Goal: Information Seeking & Learning: Learn about a topic

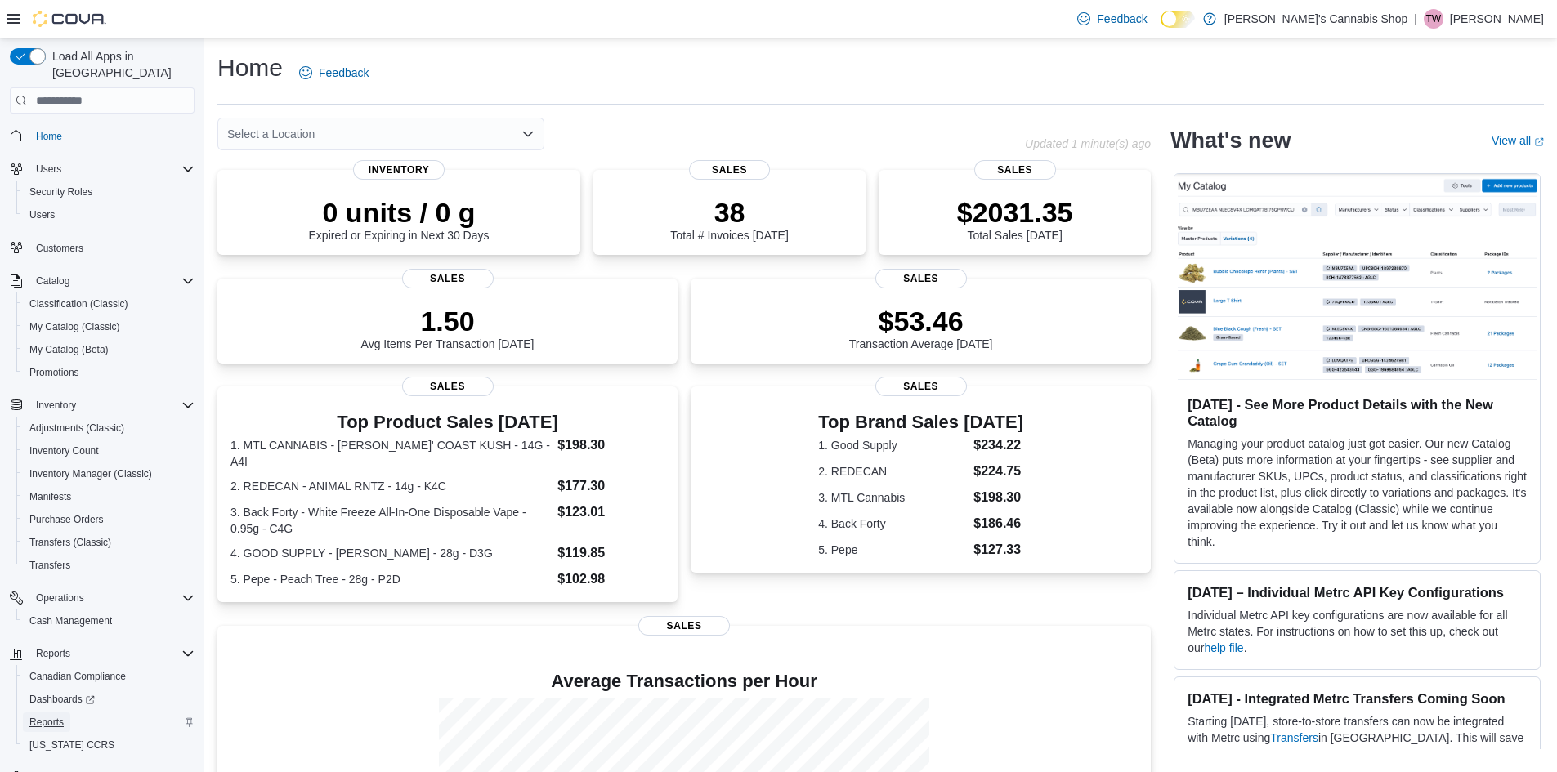
click at [42, 716] on span "Reports" at bounding box center [46, 722] width 34 height 13
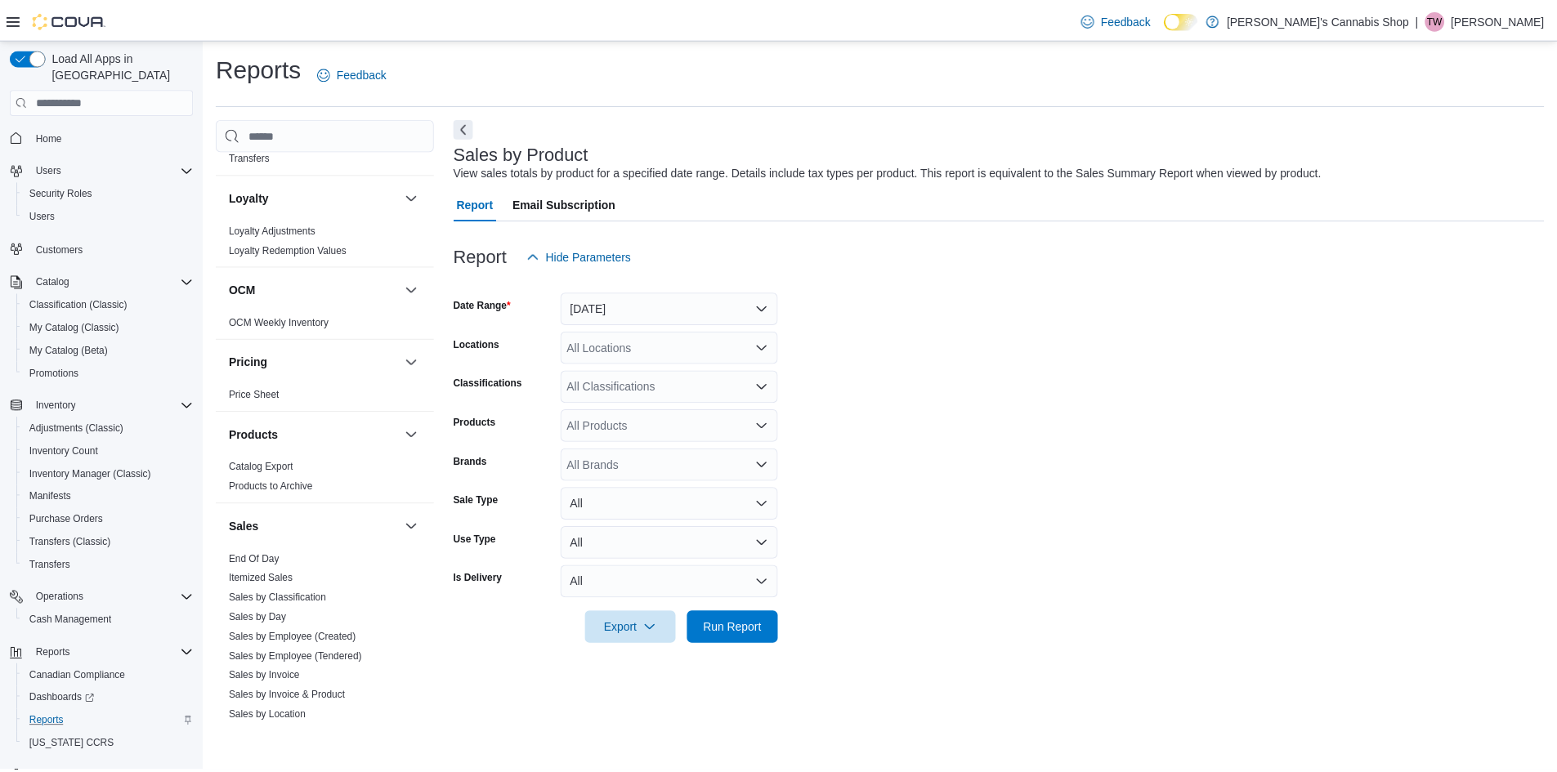
scroll to position [899, 0]
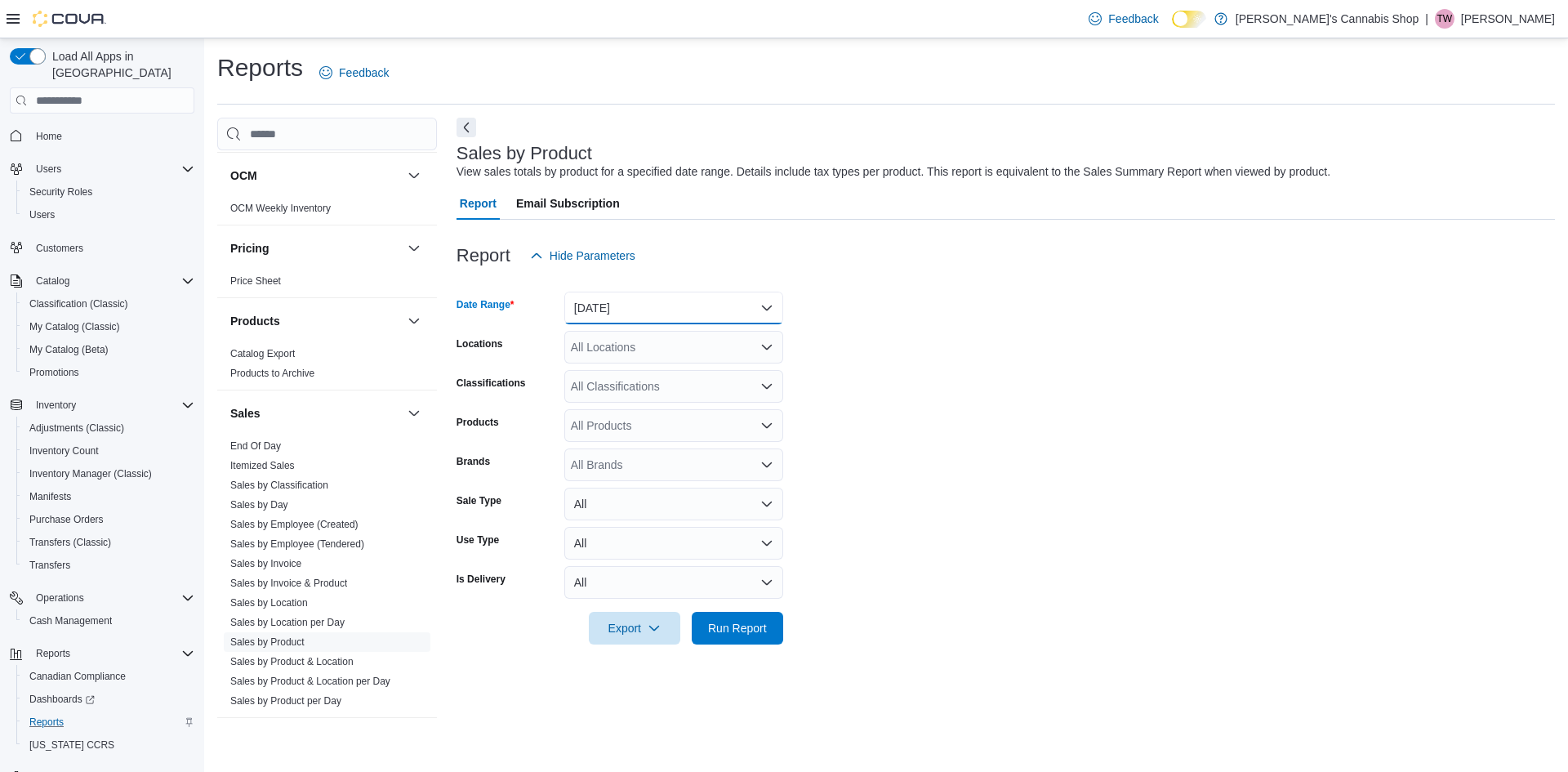
click at [633, 296] on button "Yesterday" at bounding box center [674, 308] width 219 height 33
click at [632, 368] on span "Today" at bounding box center [684, 374] width 186 height 20
click at [629, 390] on div "All Classifications" at bounding box center [674, 386] width 219 height 33
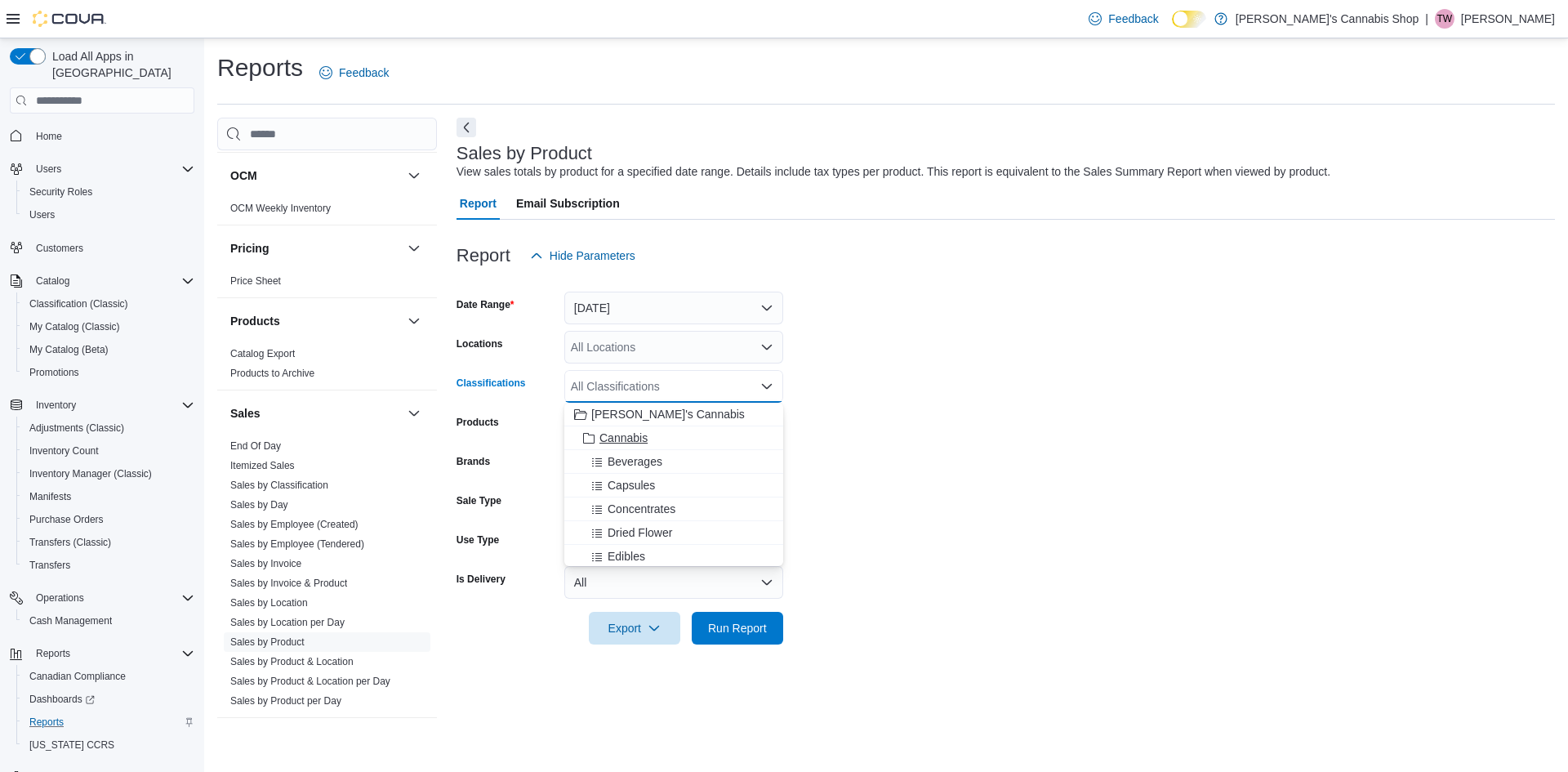
click at [637, 446] on button "Cannabis" at bounding box center [674, 439] width 219 height 24
click at [1081, 449] on form "Date Range Today Locations All Locations Classifications Cannabis Combo box. Se…" at bounding box center [1005, 458] width 1098 height 373
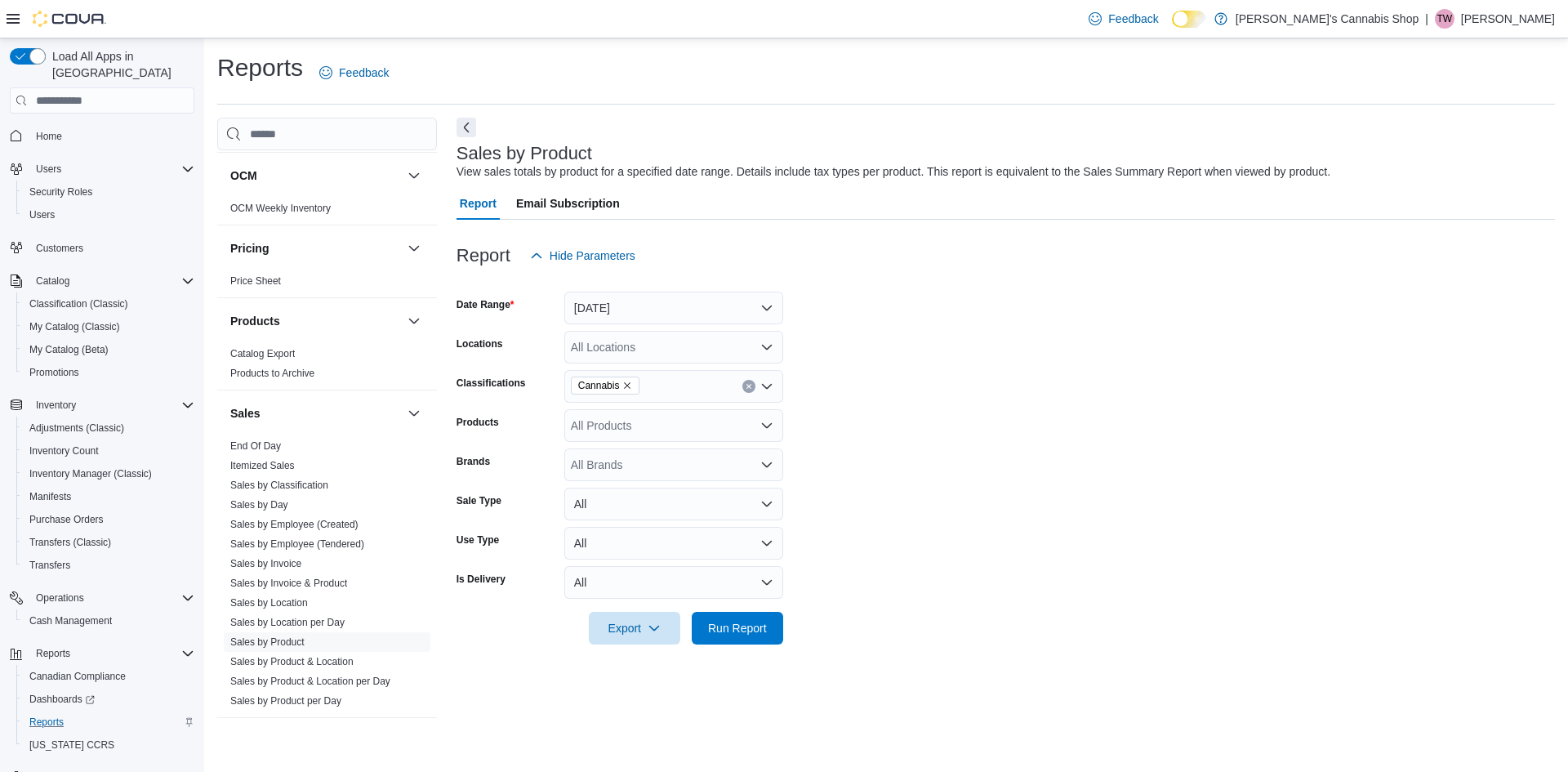
click at [599, 425] on div "All Products" at bounding box center [674, 425] width 219 height 33
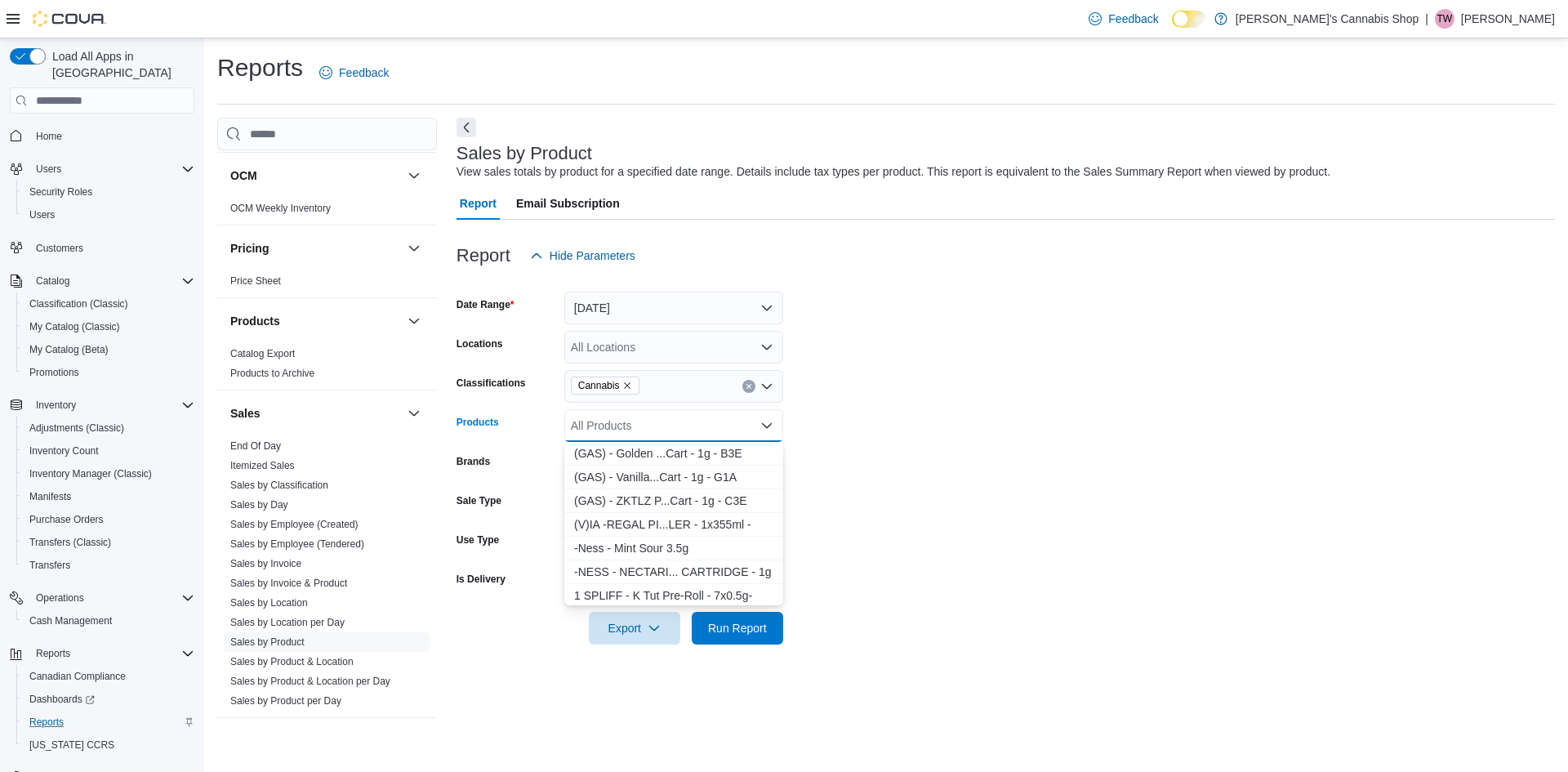
click at [1106, 412] on form "Date Range Today Locations All Locations Classifications Cannabis Products All …" at bounding box center [1005, 458] width 1098 height 373
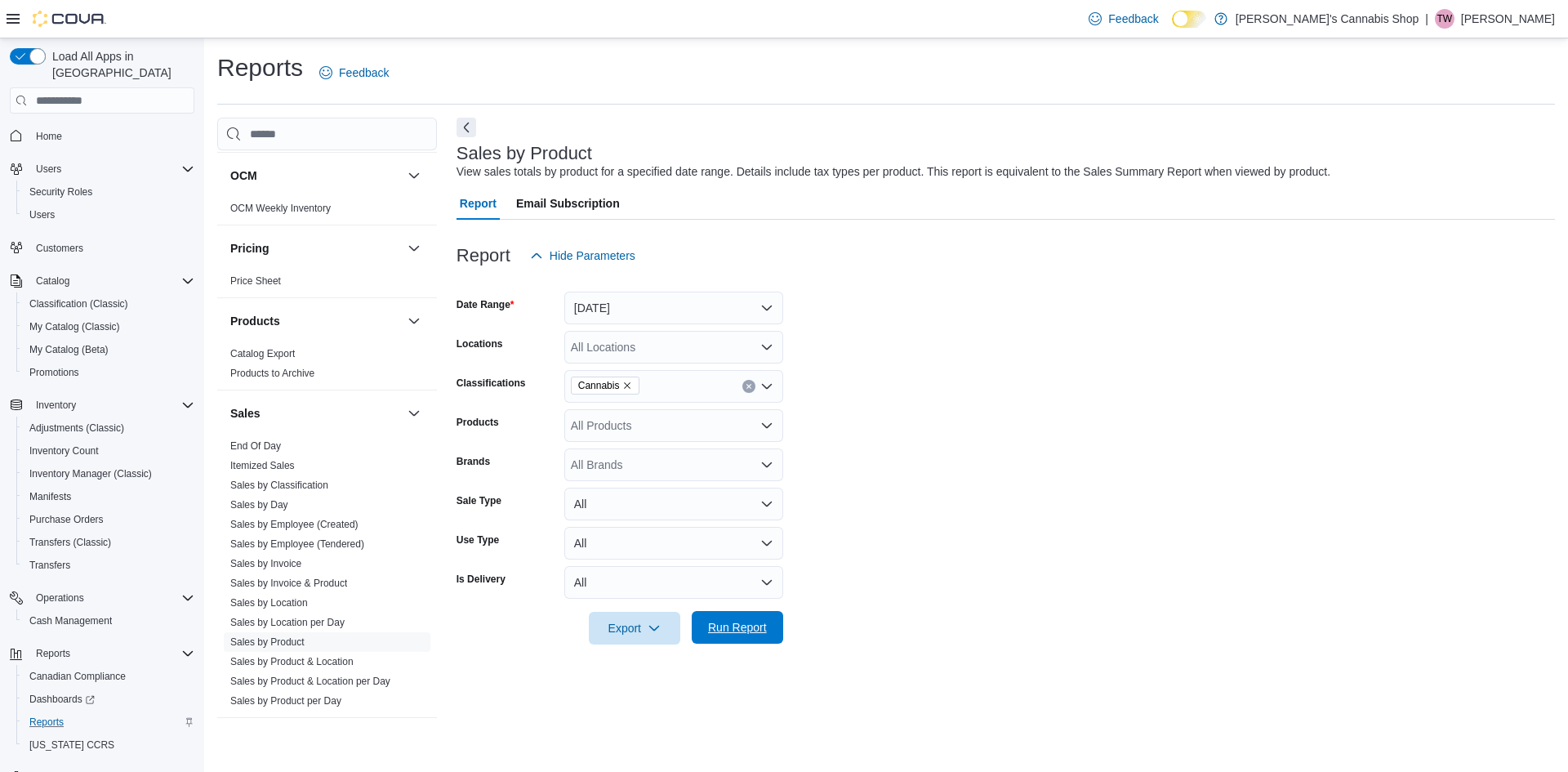
click at [753, 624] on span "Run Report" at bounding box center [738, 627] width 59 height 16
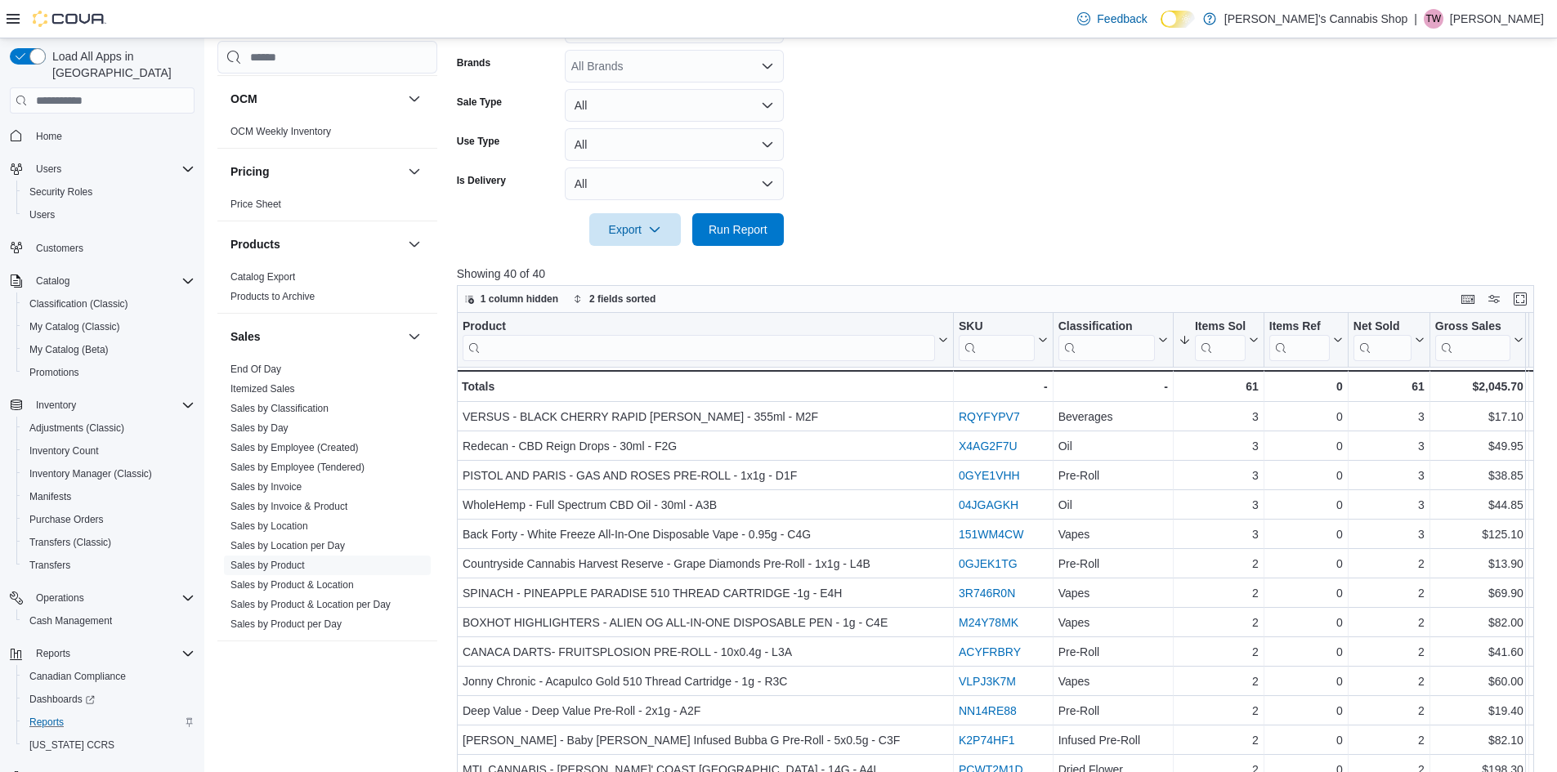
scroll to position [409, 0]
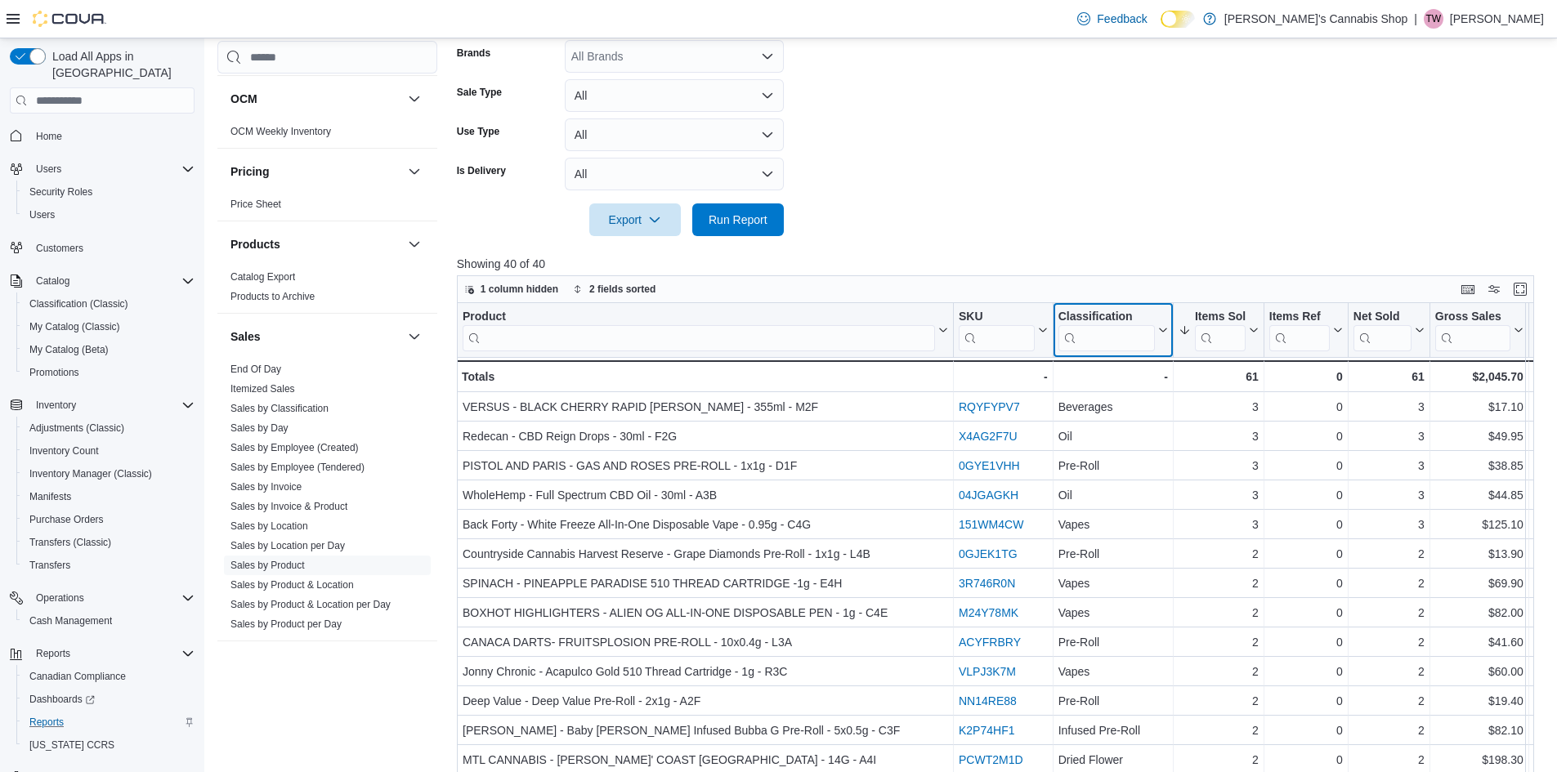
click at [1096, 342] on input "search" at bounding box center [1105, 338] width 96 height 26
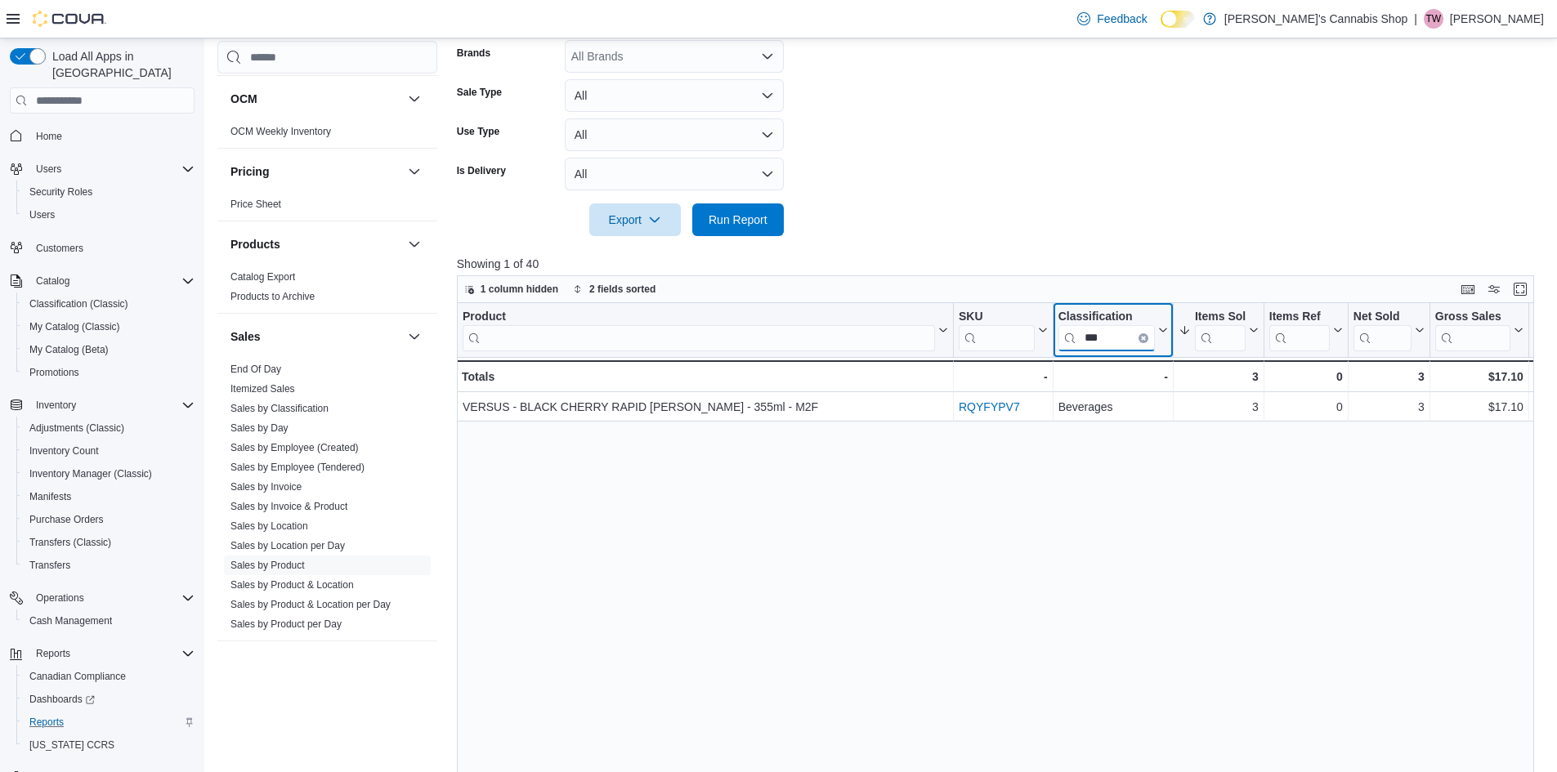
type input "***"
click at [1142, 336] on icon "Clear input" at bounding box center [1143, 338] width 5 height 5
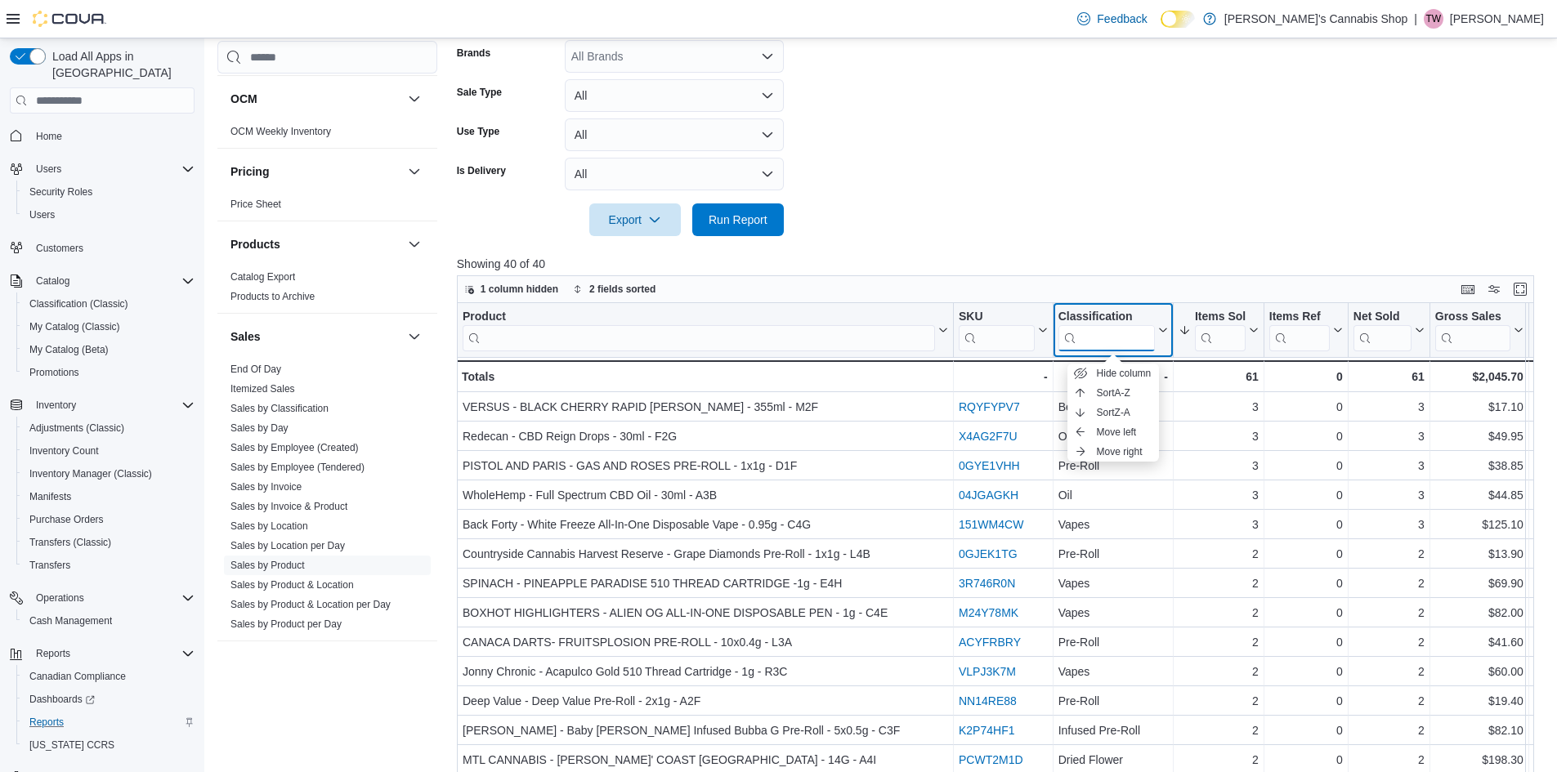
click at [1110, 333] on input "search" at bounding box center [1105, 338] width 96 height 26
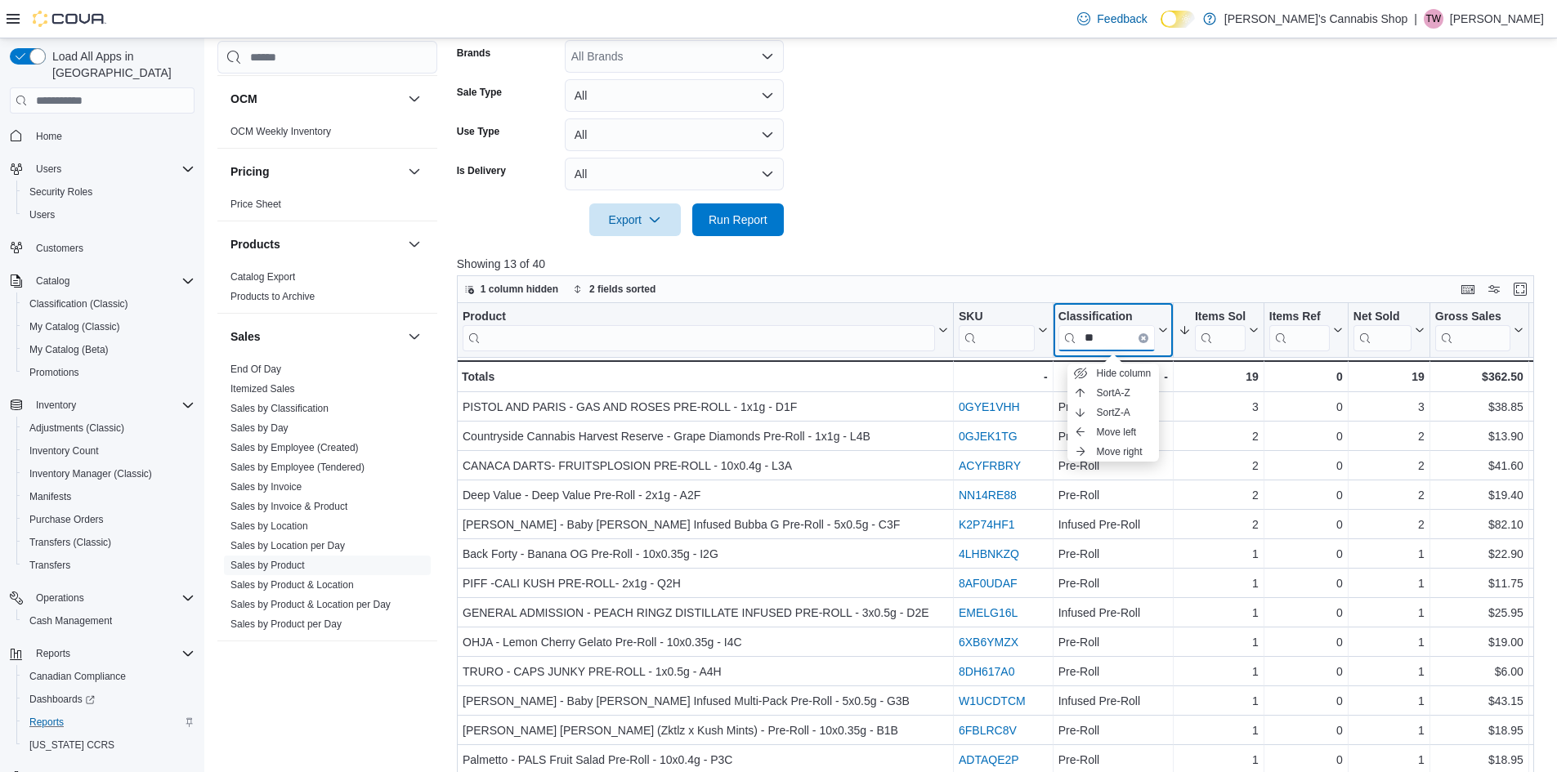
type input "*"
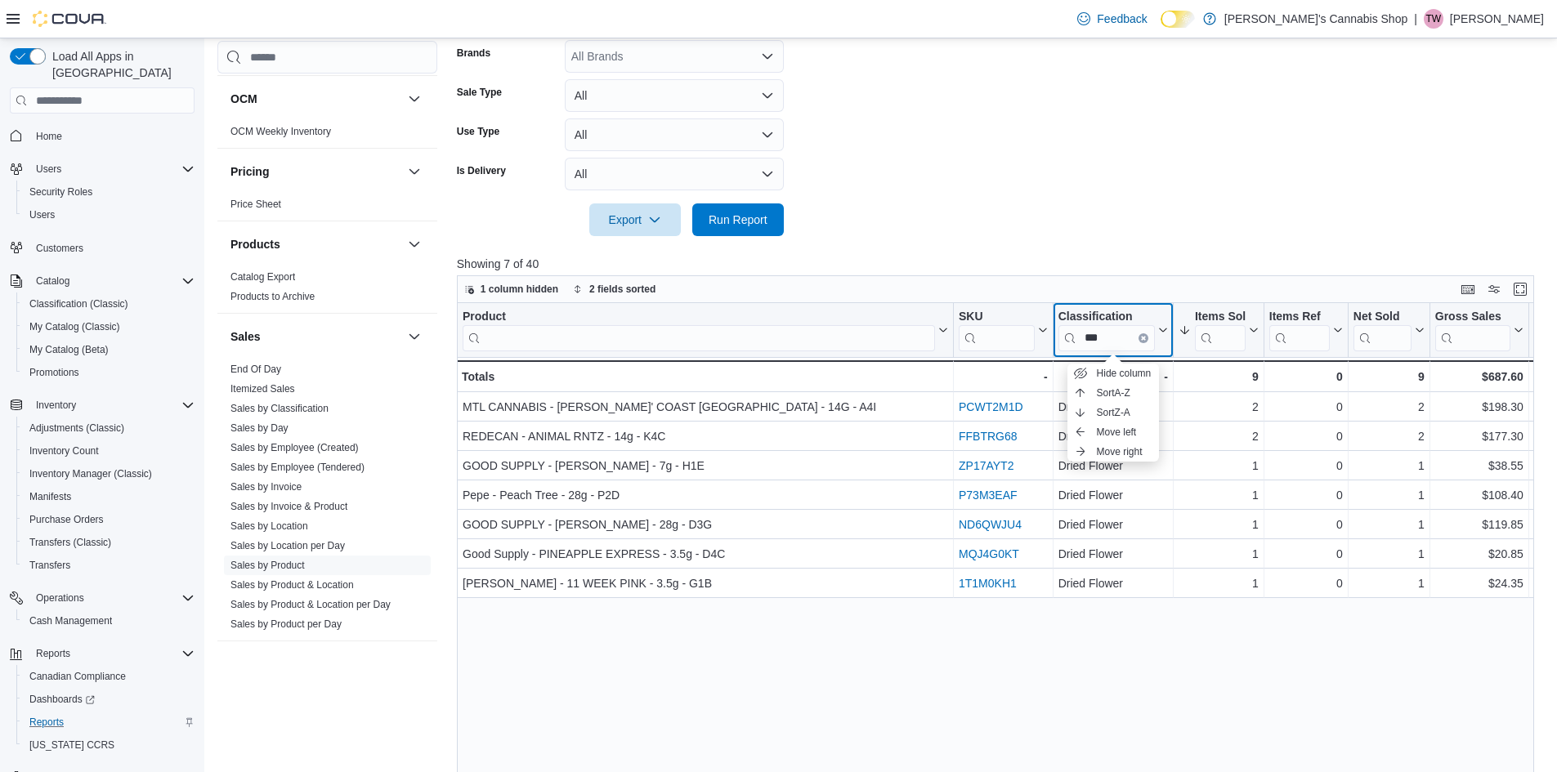
click at [1163, 328] on icon at bounding box center [1161, 330] width 13 height 10
click at [1101, 338] on input "***" at bounding box center [1105, 338] width 96 height 26
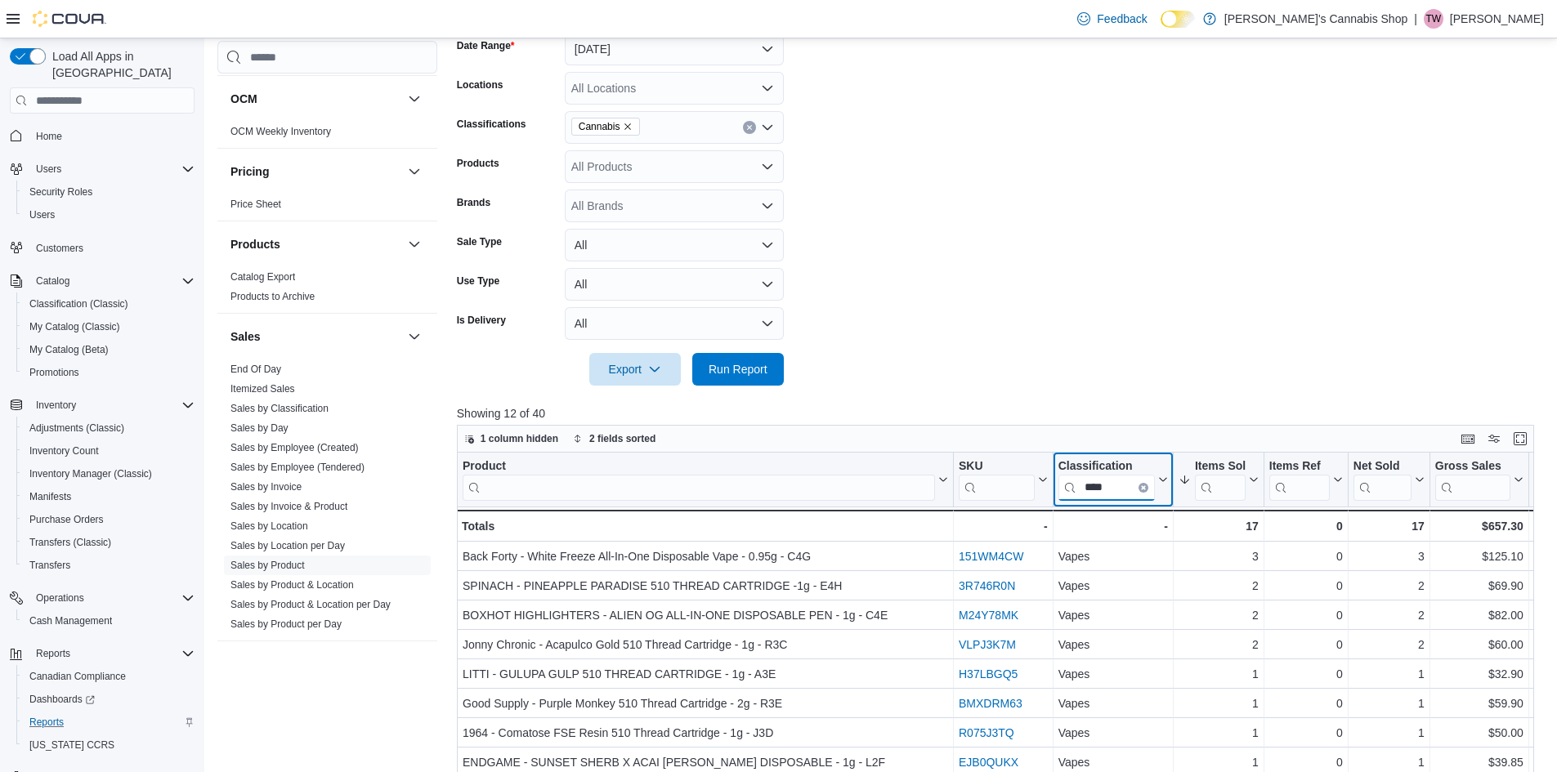
scroll to position [216, 0]
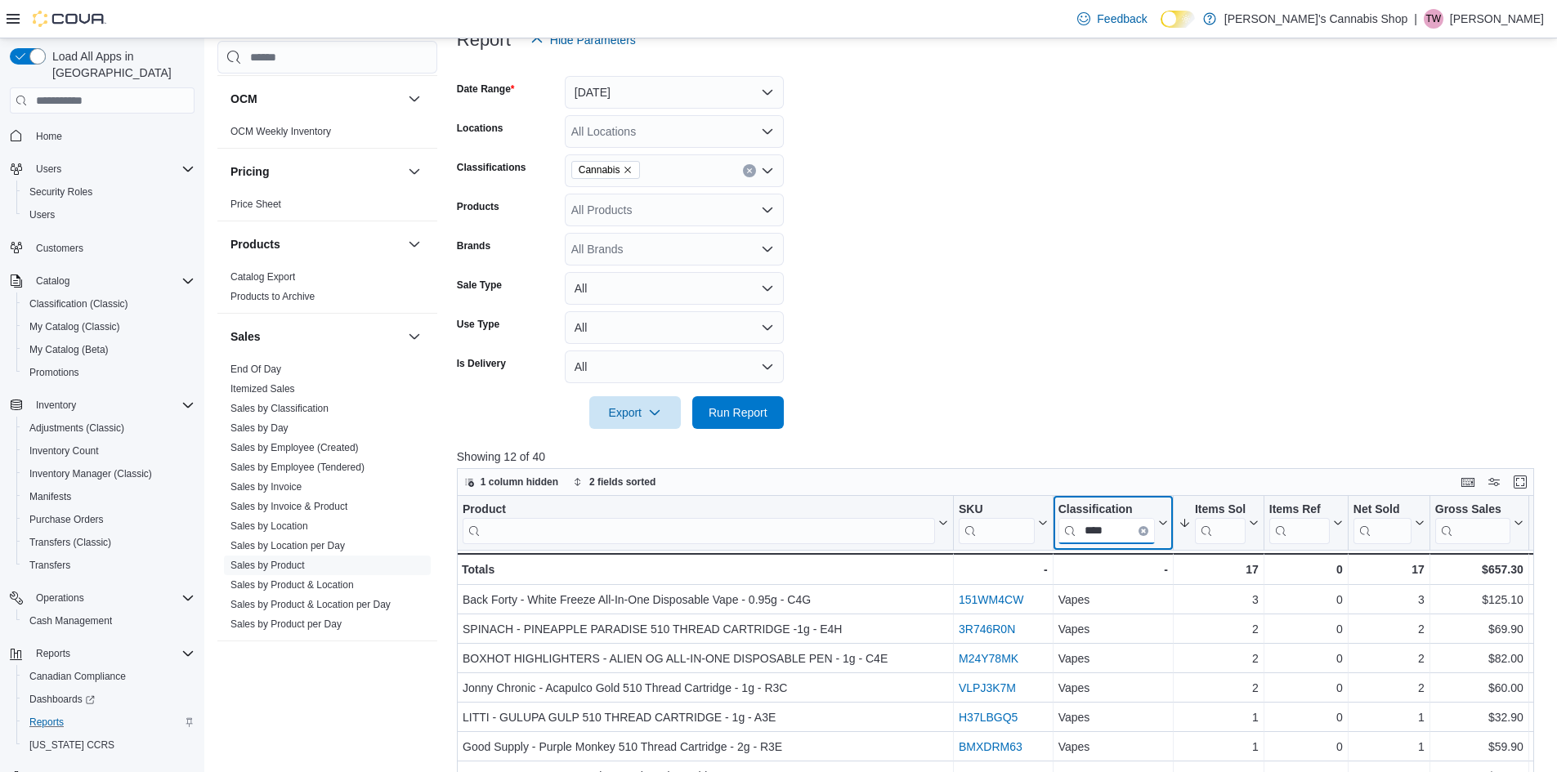
type input "****"
click at [1163, 521] on icon at bounding box center [1161, 523] width 13 height 10
click at [1142, 531] on icon "Clear input" at bounding box center [1143, 531] width 5 height 5
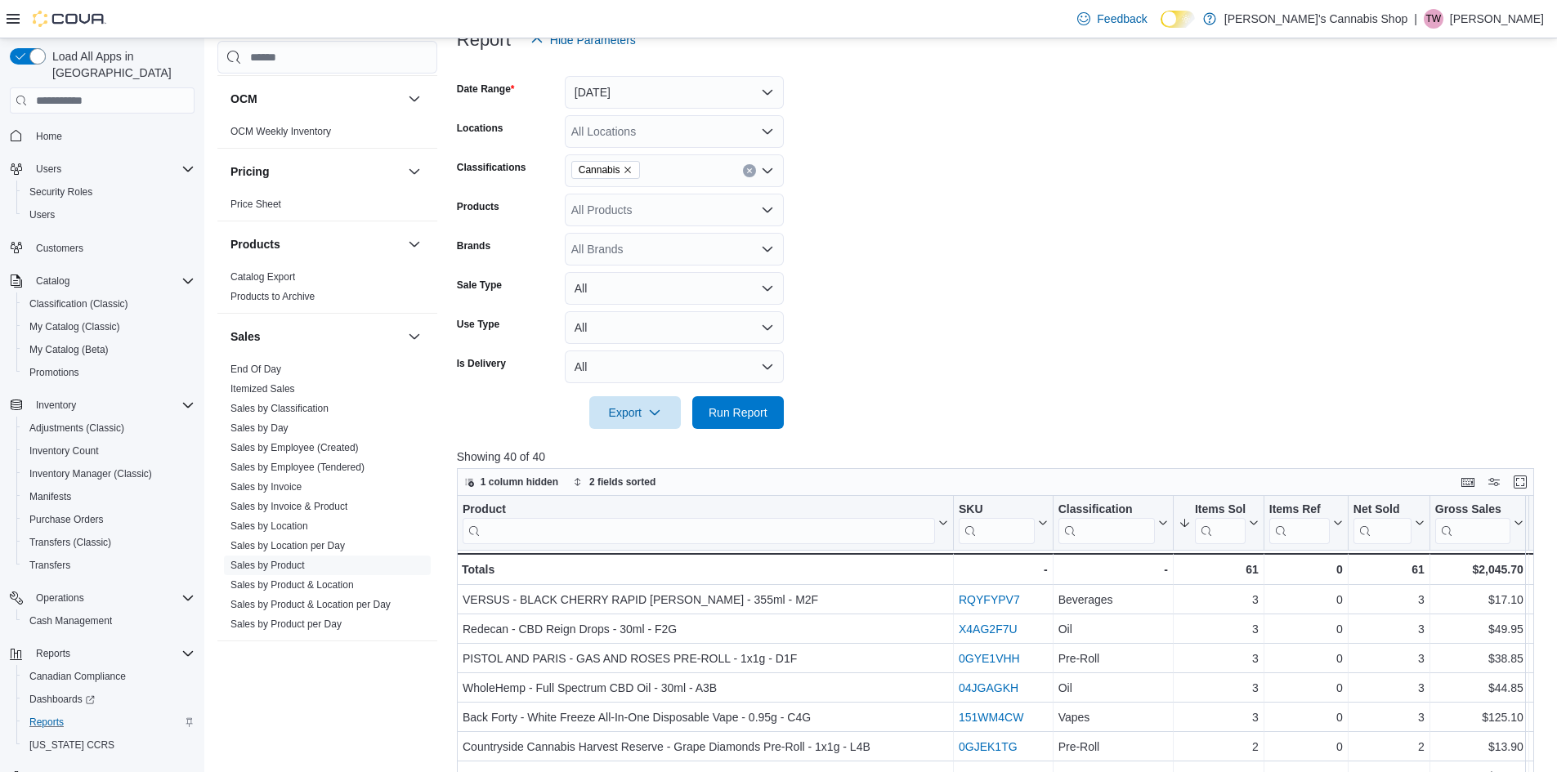
click at [1052, 423] on form "Date Range Today Locations All Locations Classifications Cannabis Products All …" at bounding box center [1001, 242] width 1089 height 373
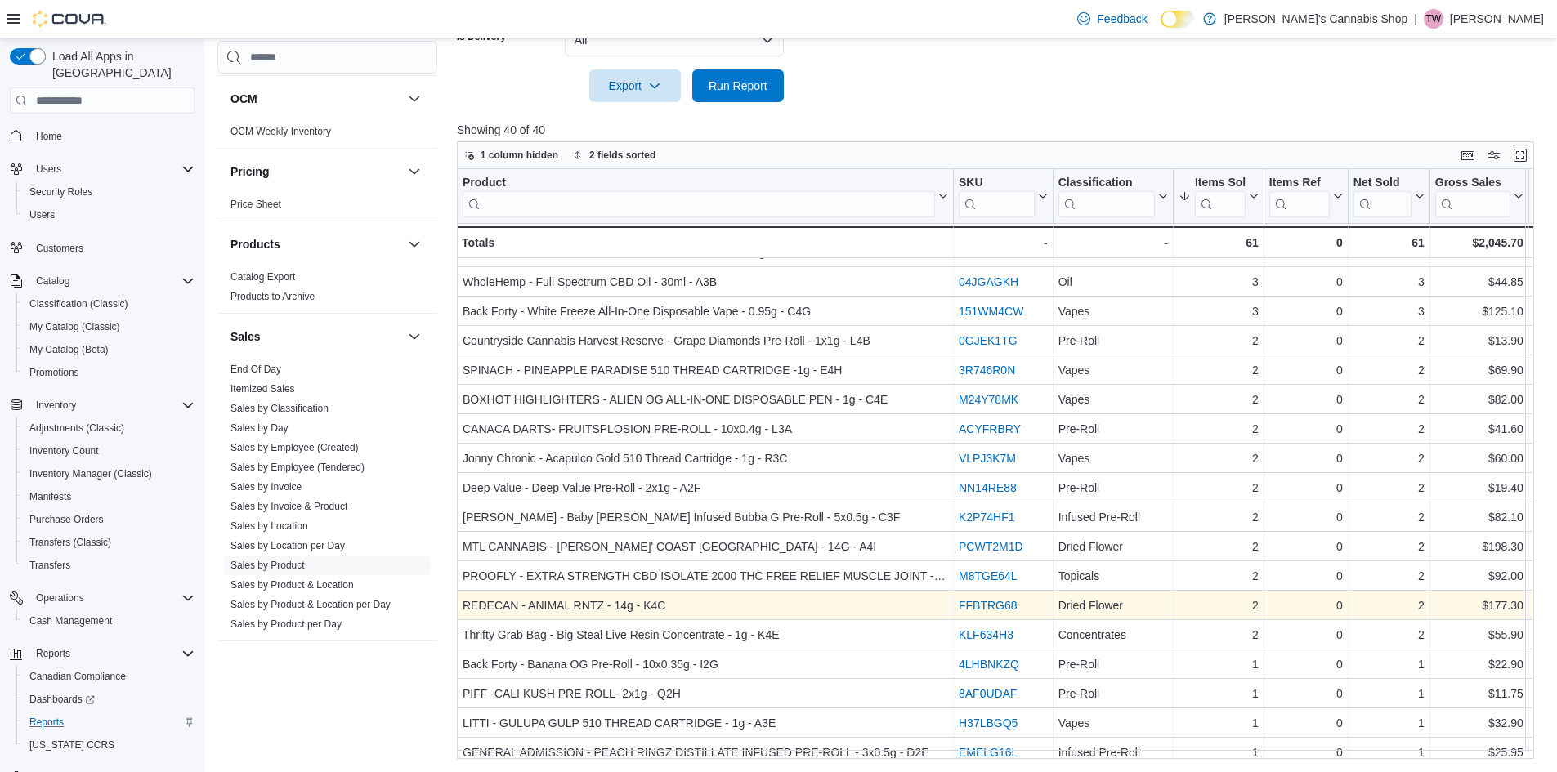
scroll to position [82, 0]
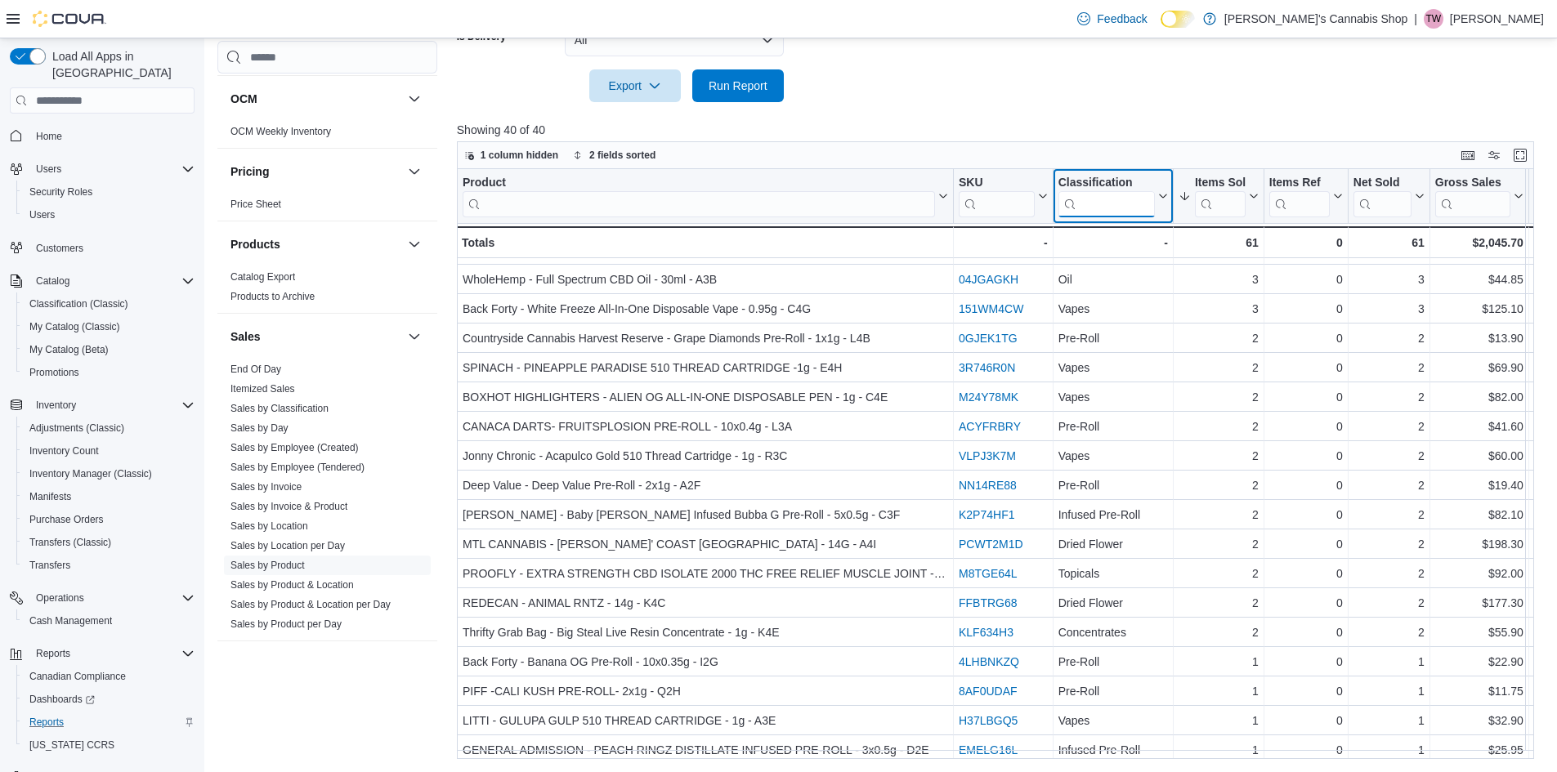
click at [1095, 199] on input "search" at bounding box center [1105, 204] width 96 height 26
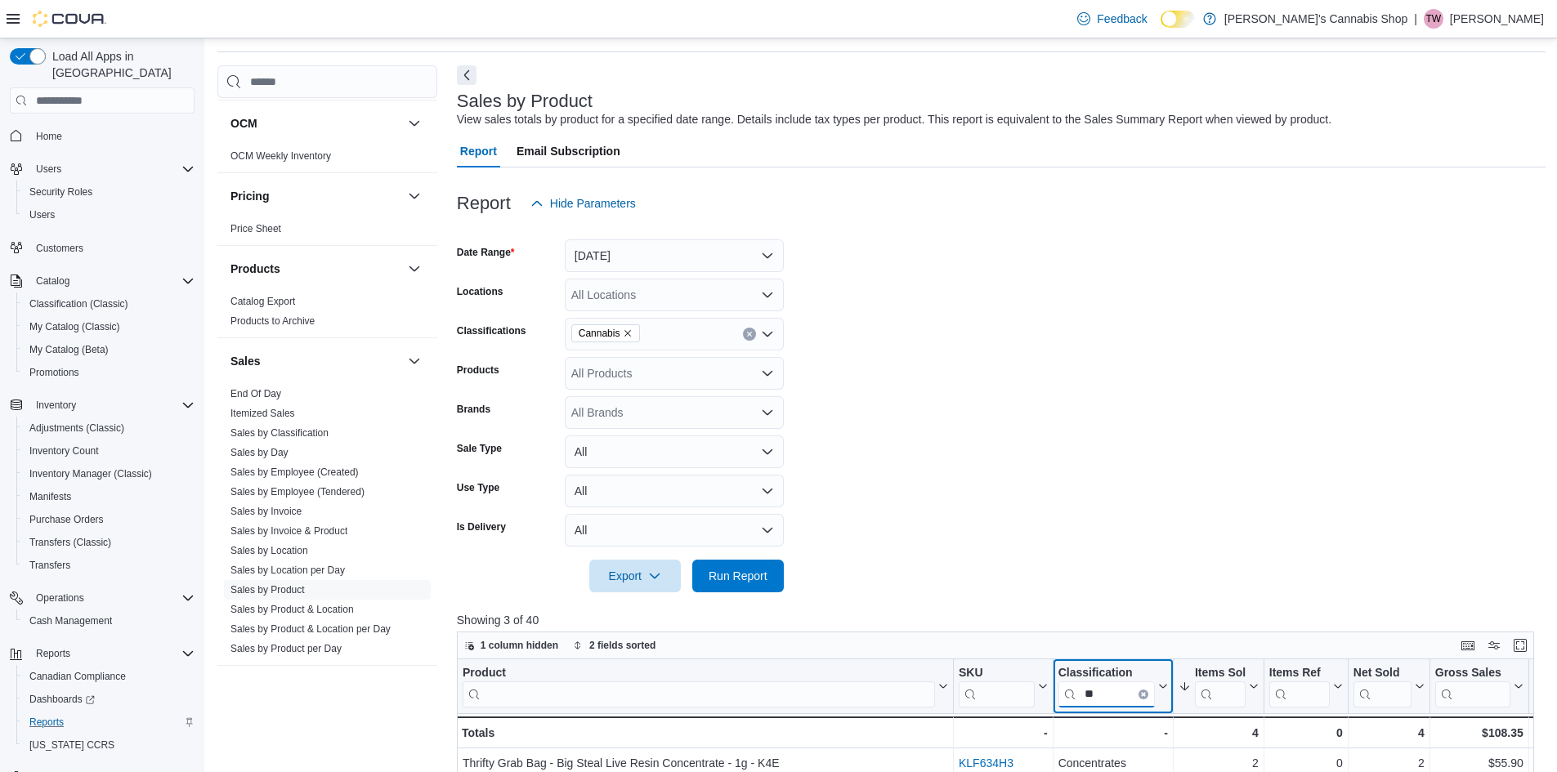
scroll to position [0, 0]
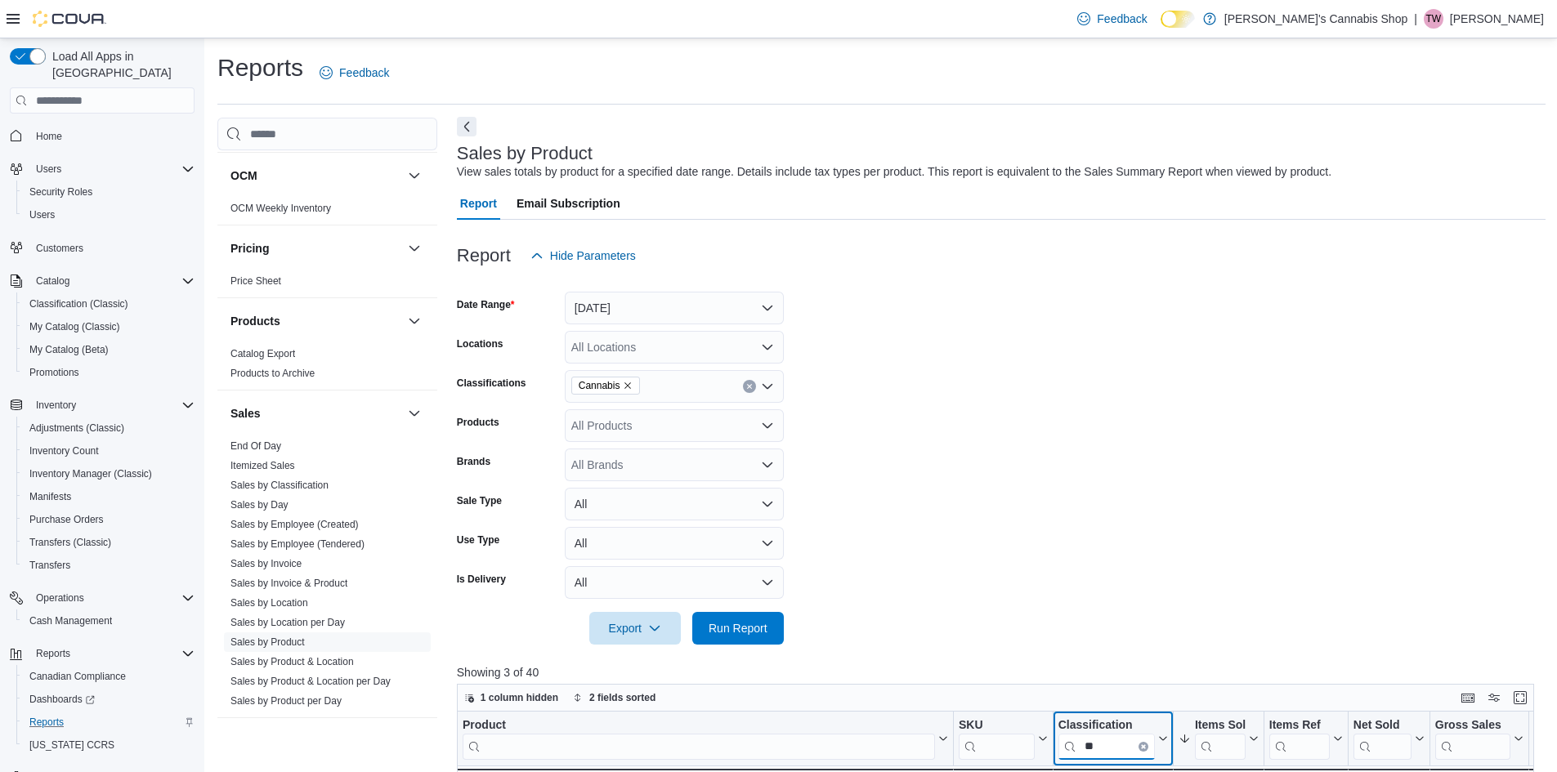
type input "**"
click at [468, 128] on button "Next" at bounding box center [467, 127] width 20 height 20
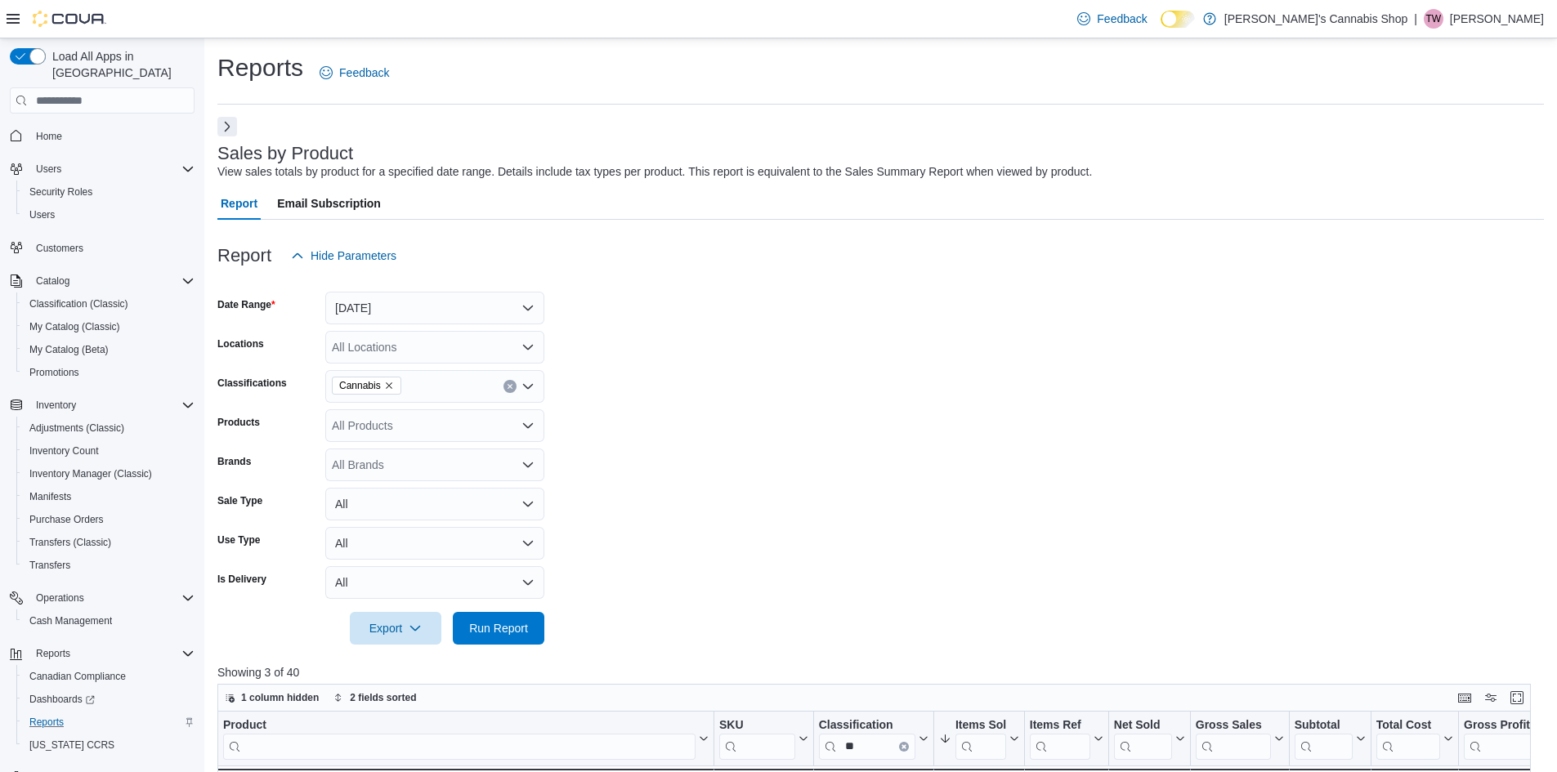
click at [227, 127] on button "Next" at bounding box center [227, 127] width 20 height 20
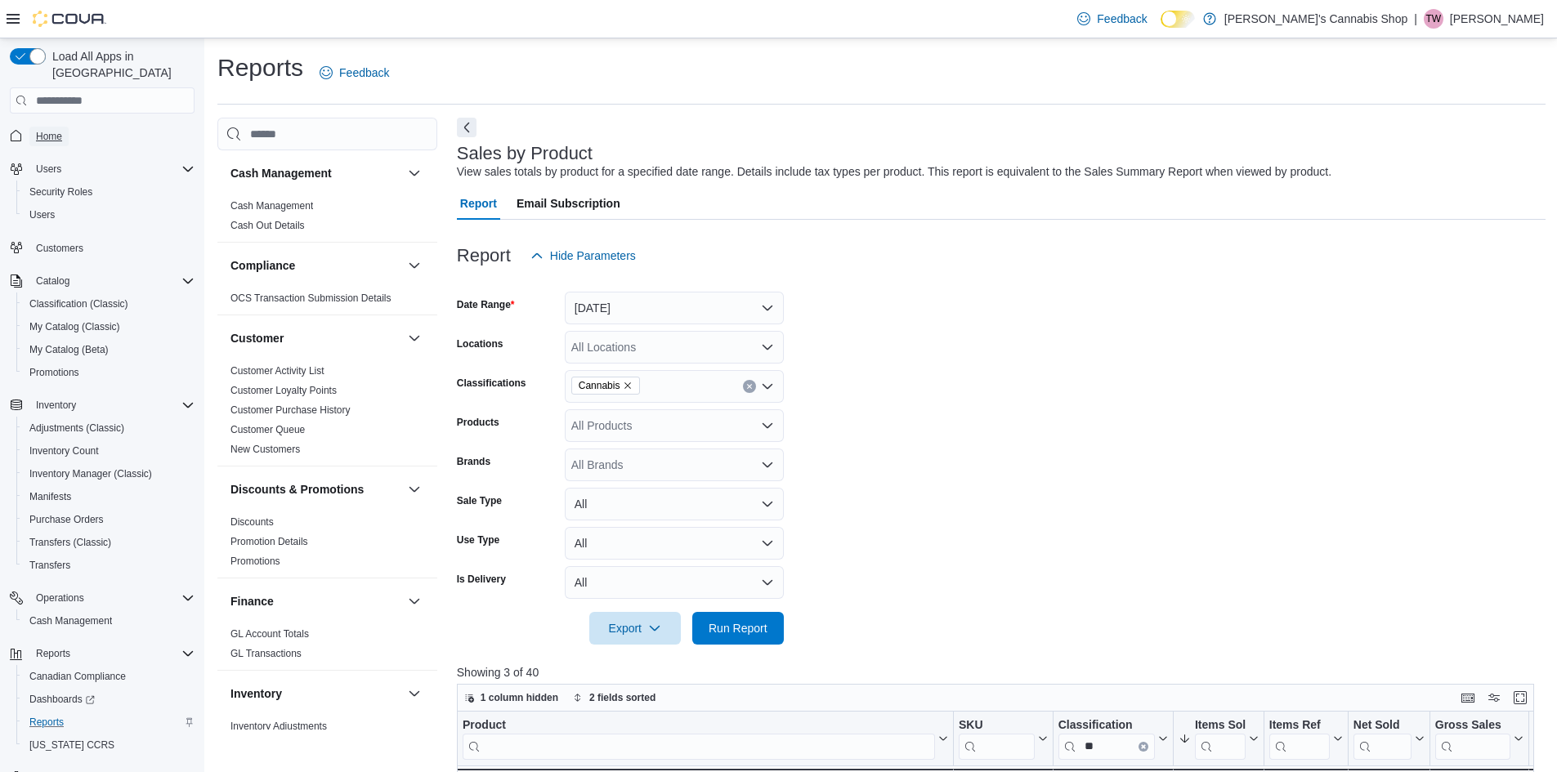
click at [41, 130] on span "Home" at bounding box center [49, 136] width 26 height 13
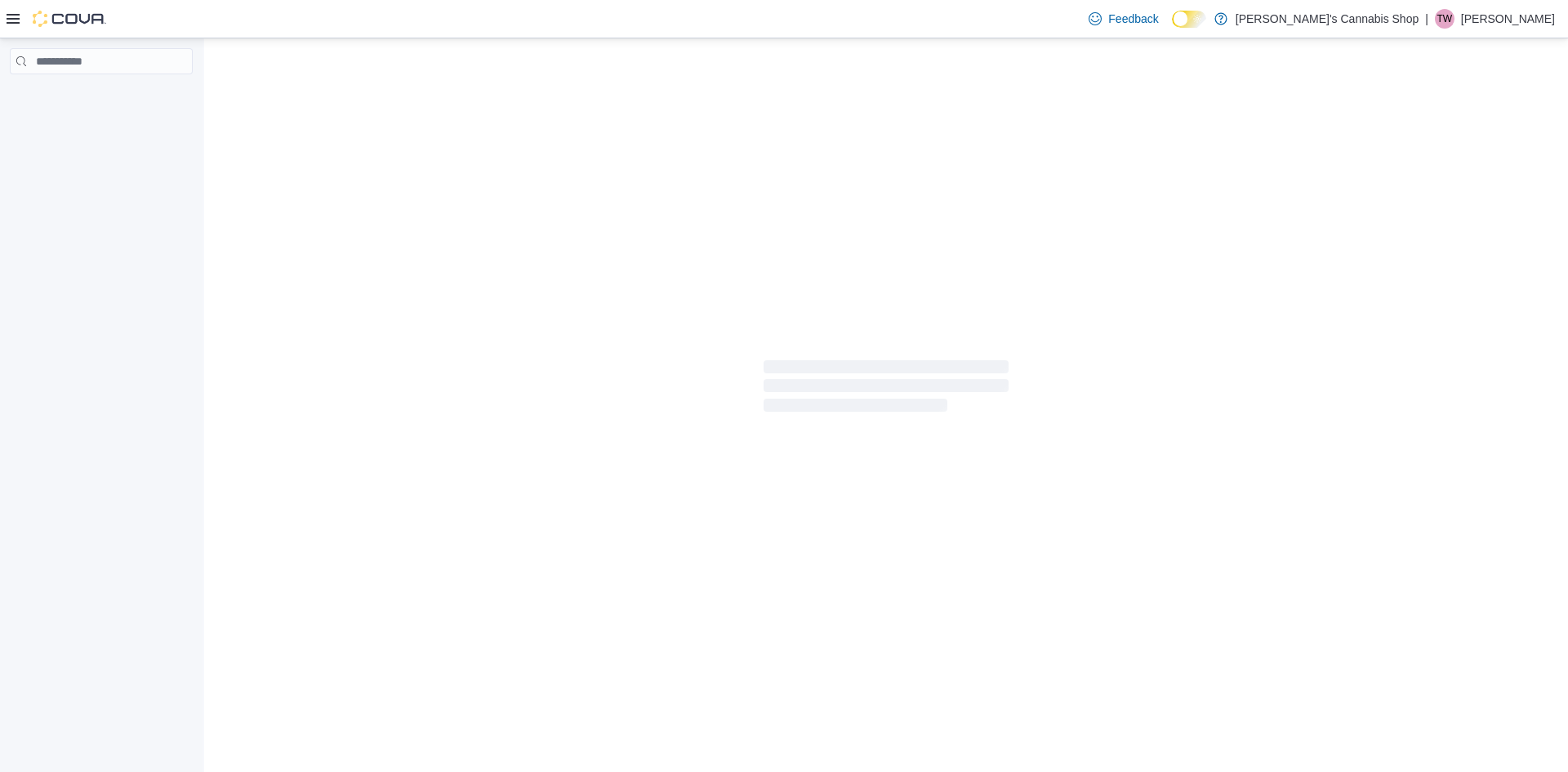
select select "**********"
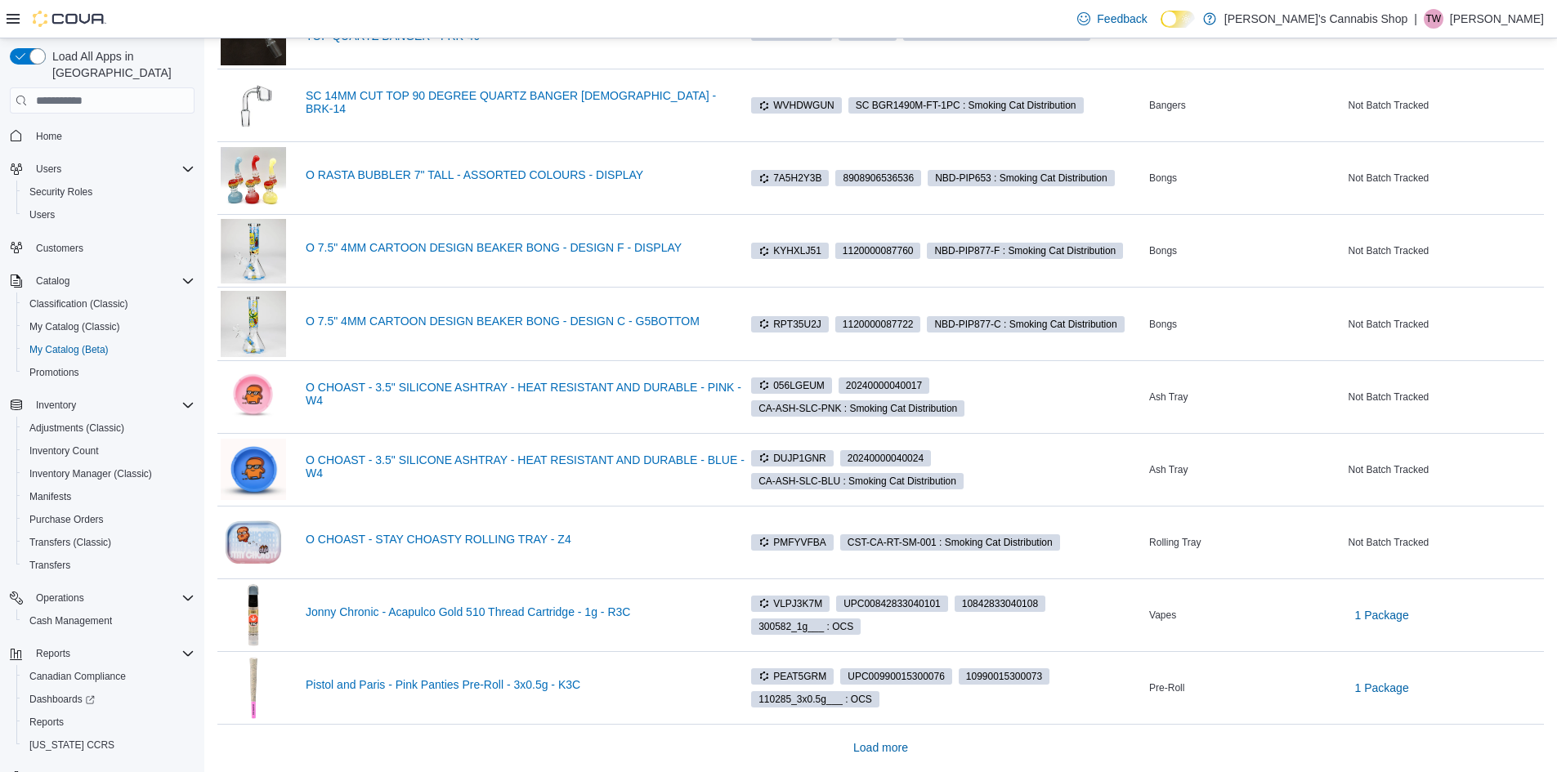
scroll to position [1044, 0]
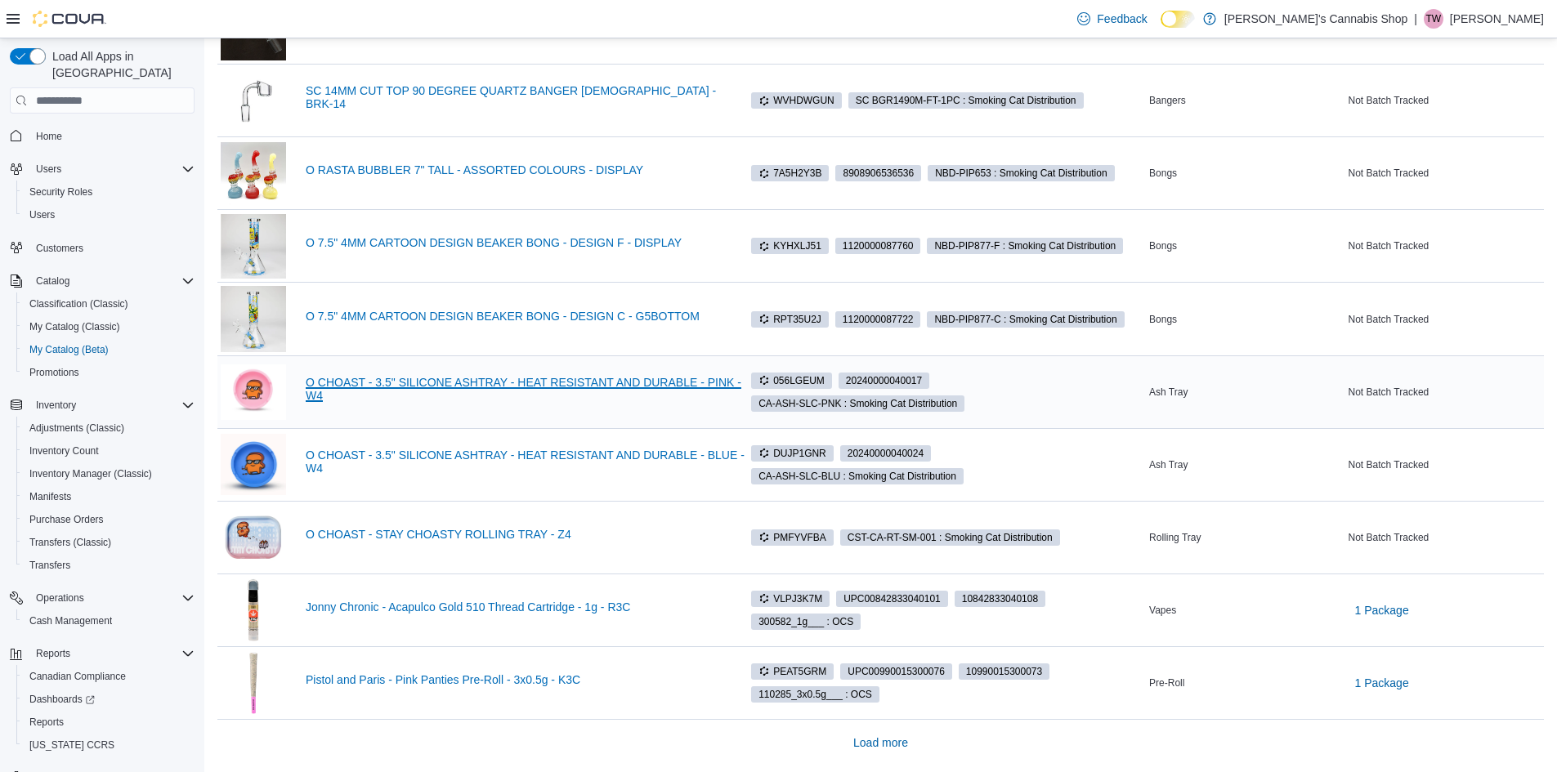
click at [321, 376] on link "O CHOAST - 3.5" SILICONE ASHTRAY - HEAT RESISTANT AND DURABLE - PINK - W4" at bounding box center [525, 389] width 439 height 26
